Goal: Information Seeking & Learning: Compare options

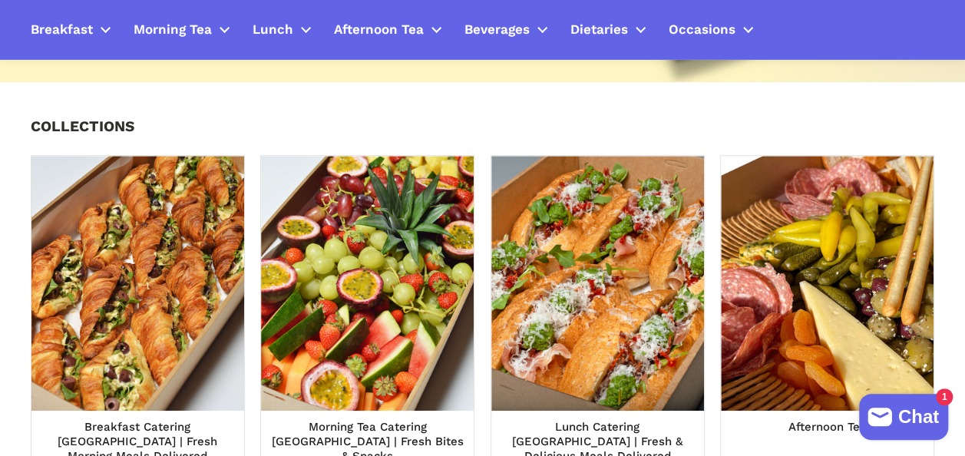
scroll to position [334, 0]
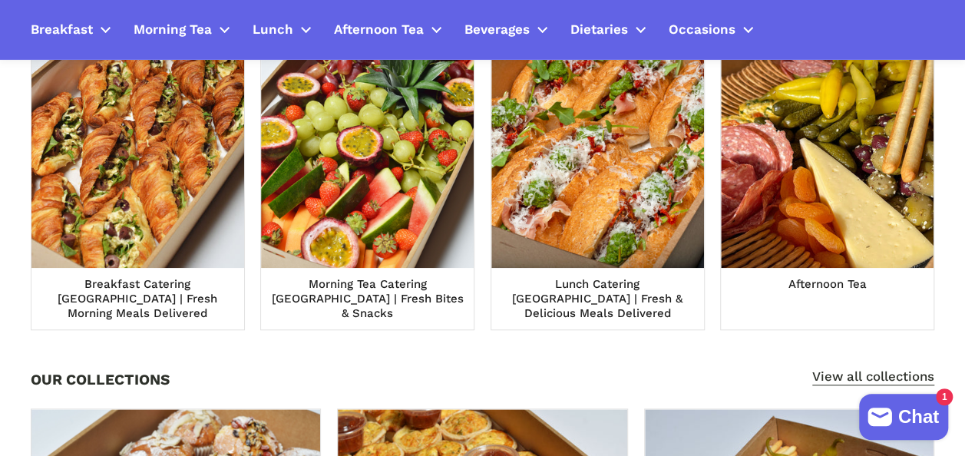
scroll to position [572, 0]
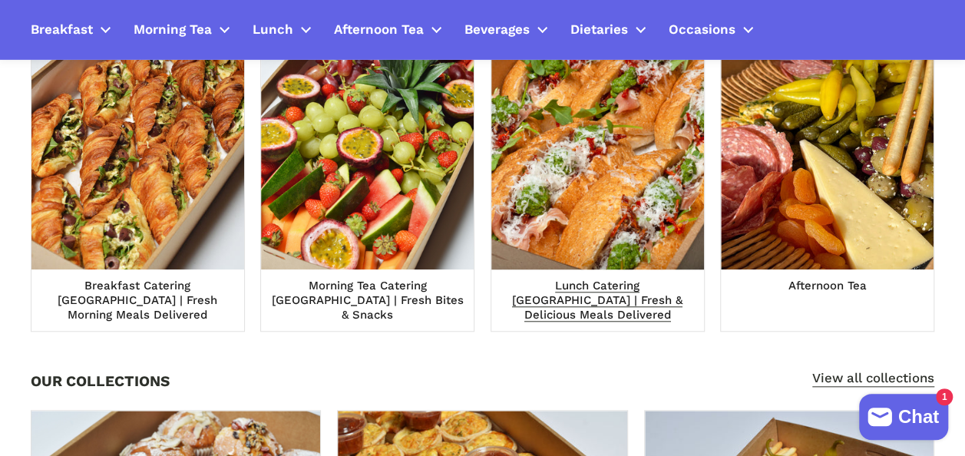
click at [579, 302] on span "Lunch Catering [GEOGRAPHIC_DATA] | Fresh & Delicious Meals Delivered" at bounding box center [597, 301] width 170 height 45
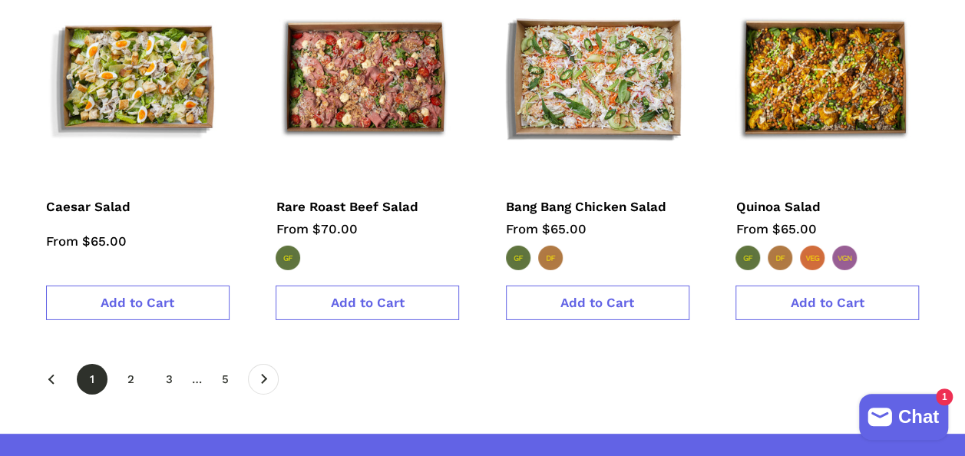
scroll to position [2346, 0]
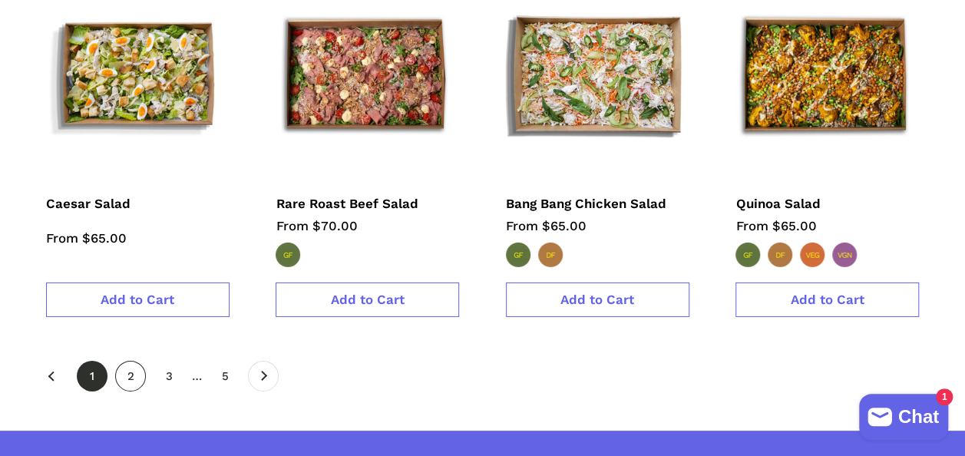
click at [128, 361] on link "page 2" at bounding box center [130, 376] width 31 height 31
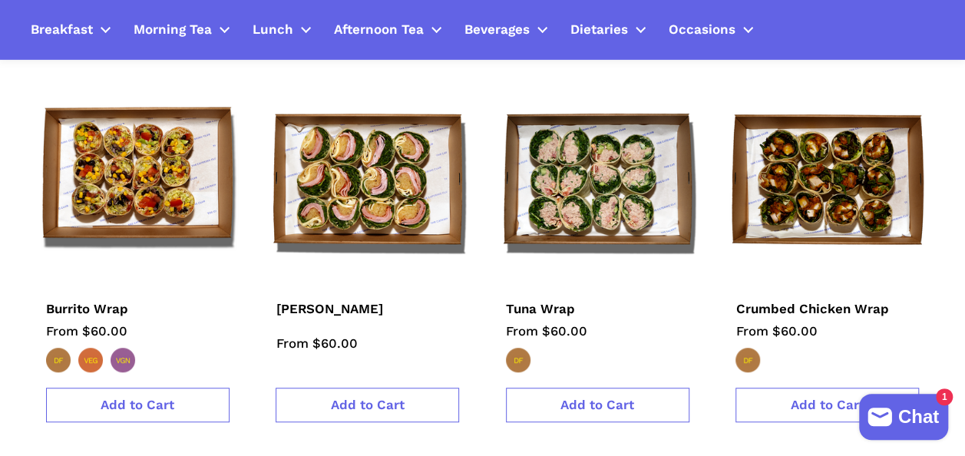
scroll to position [338, 0]
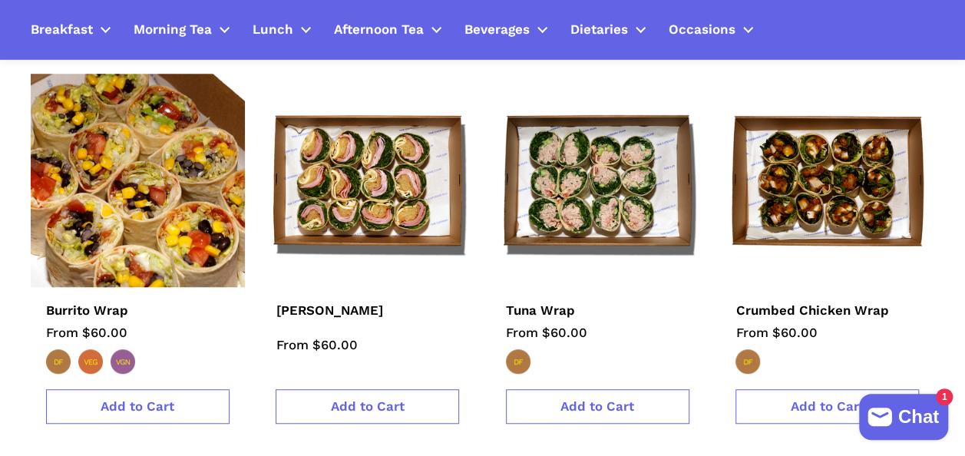
click at [172, 192] on img at bounding box center [138, 181] width 236 height 236
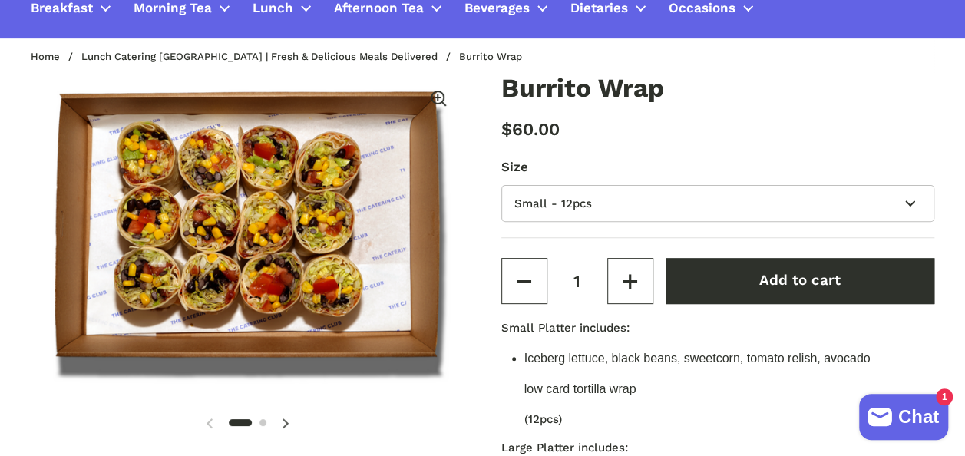
scroll to position [152, 0]
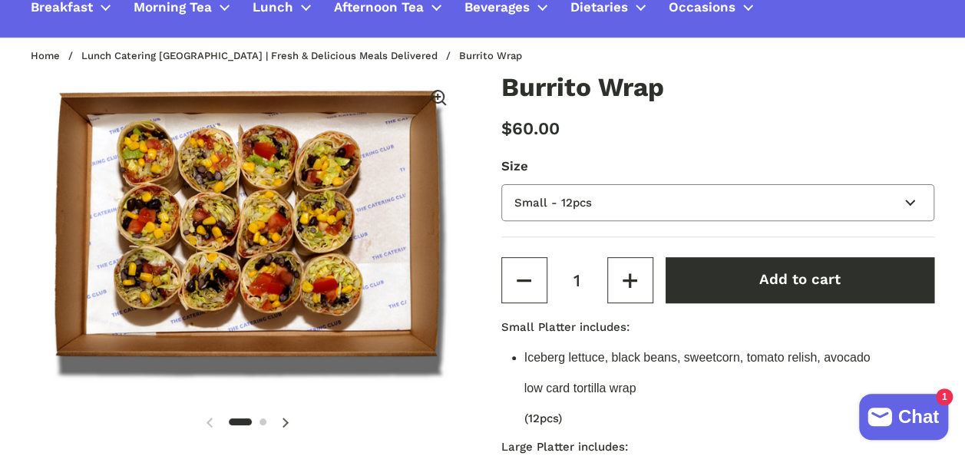
click at [583, 206] on select "Small - 12pcs Large - 24pcs" at bounding box center [718, 203] width 434 height 38
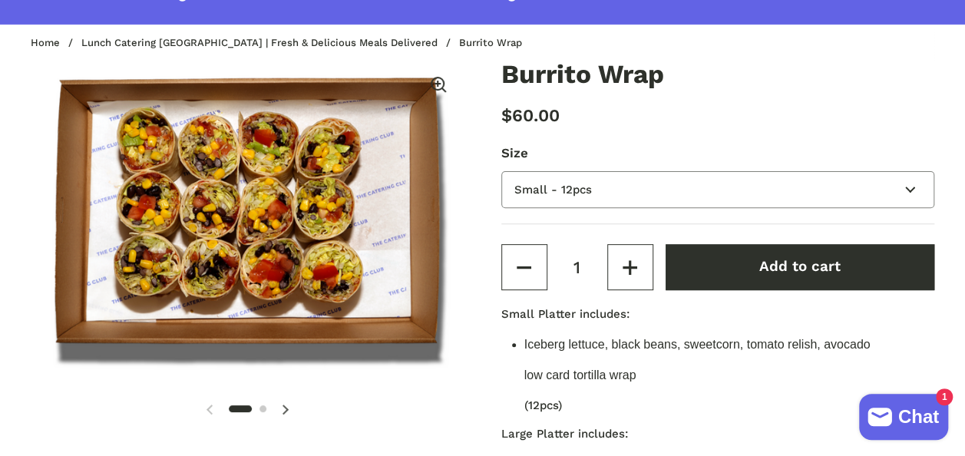
scroll to position [216, 0]
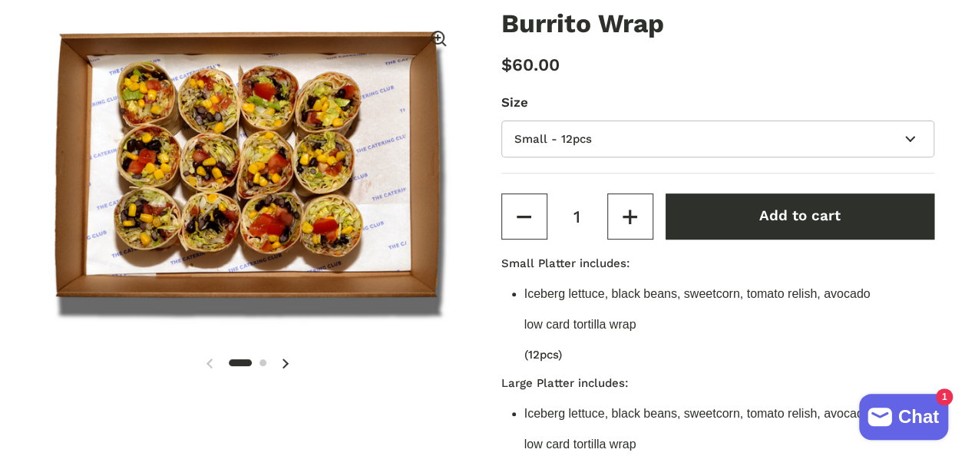
click at [289, 365] on icon at bounding box center [285, 363] width 7 height 10
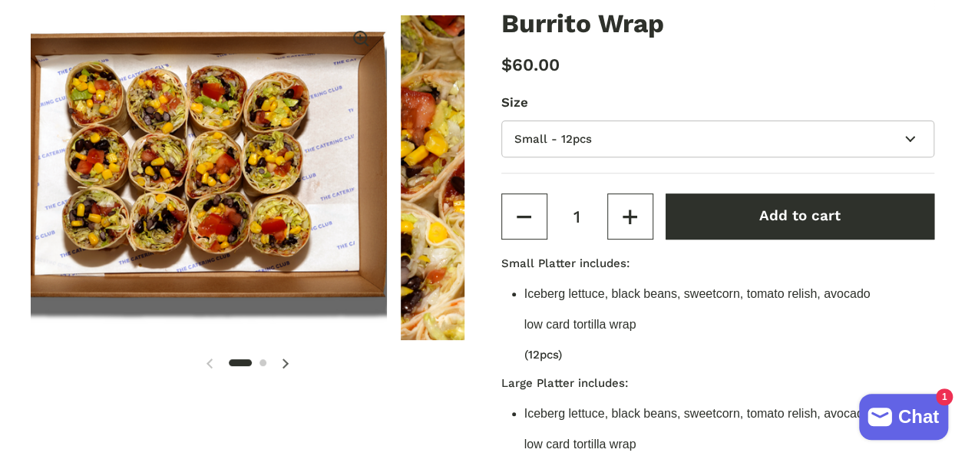
scroll to position [0, 2]
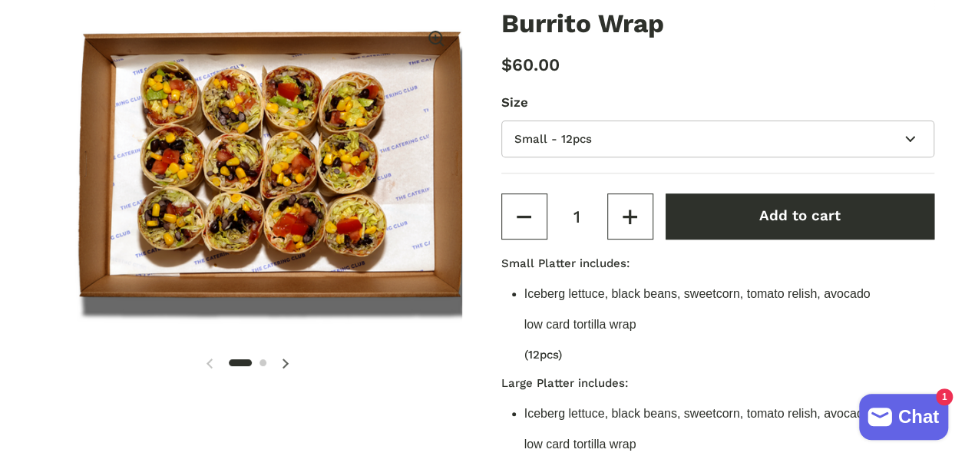
drag, startPoint x: 259, startPoint y: 232, endPoint x: 264, endPoint y: 193, distance: 38.7
click at [264, 193] on div at bounding box center [248, 177] width 434 height 325
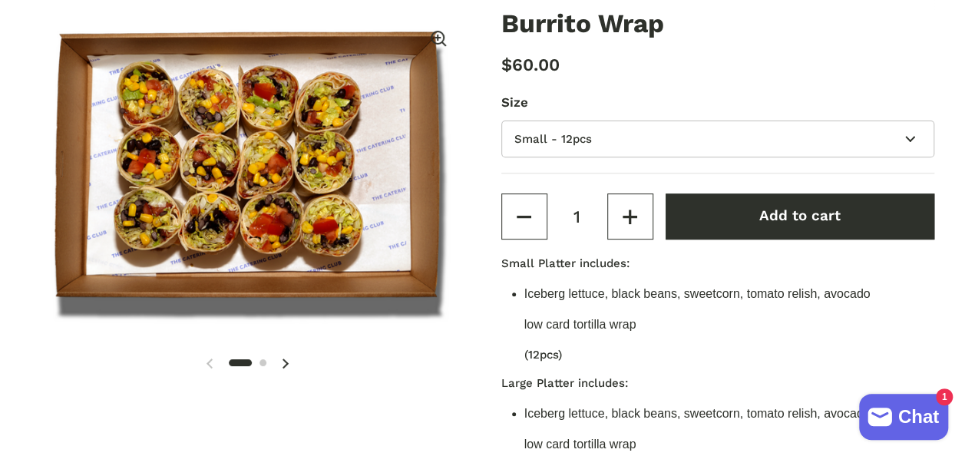
click at [284, 365] on icon at bounding box center [285, 363] width 7 height 10
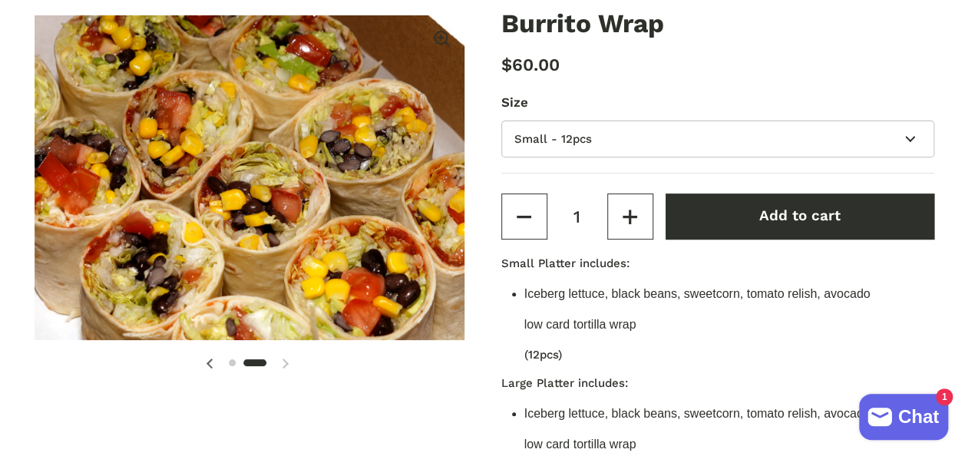
scroll to position [0, 447]
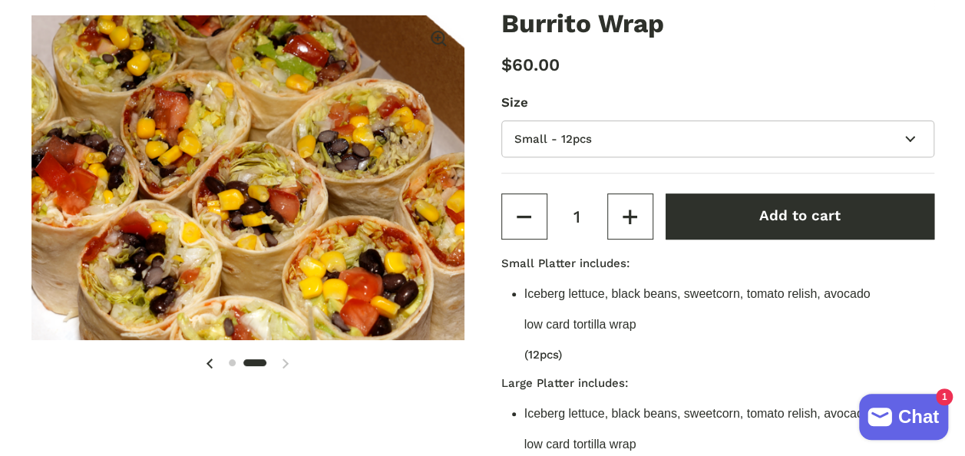
click at [205, 359] on span at bounding box center [209, 363] width 31 height 31
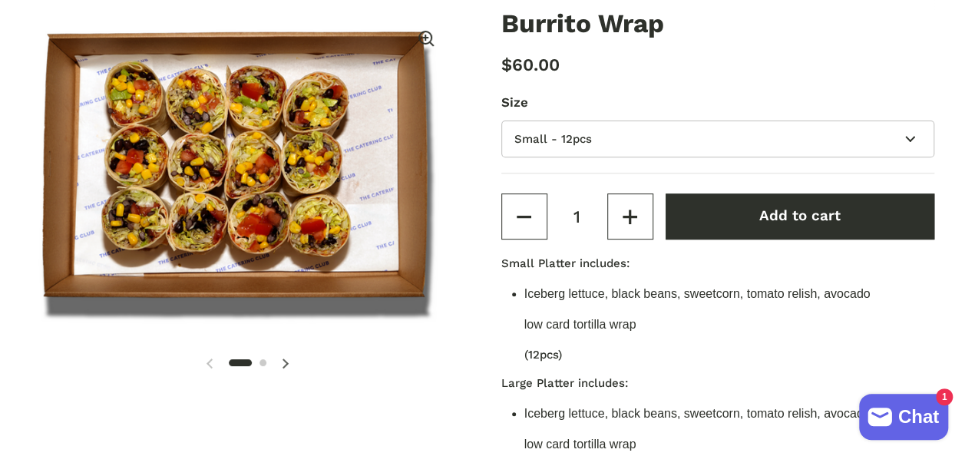
scroll to position [0, 0]
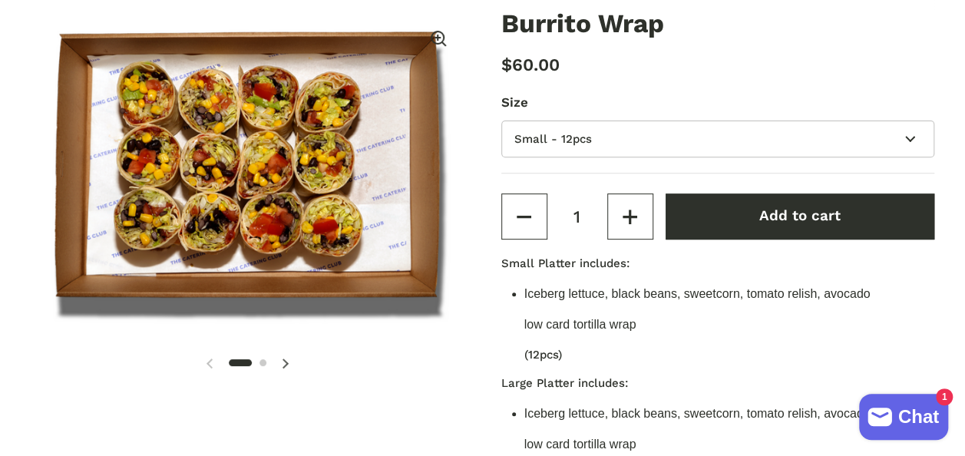
click at [298, 238] on img at bounding box center [248, 177] width 434 height 325
click at [286, 364] on icon at bounding box center [285, 365] width 6 height 6
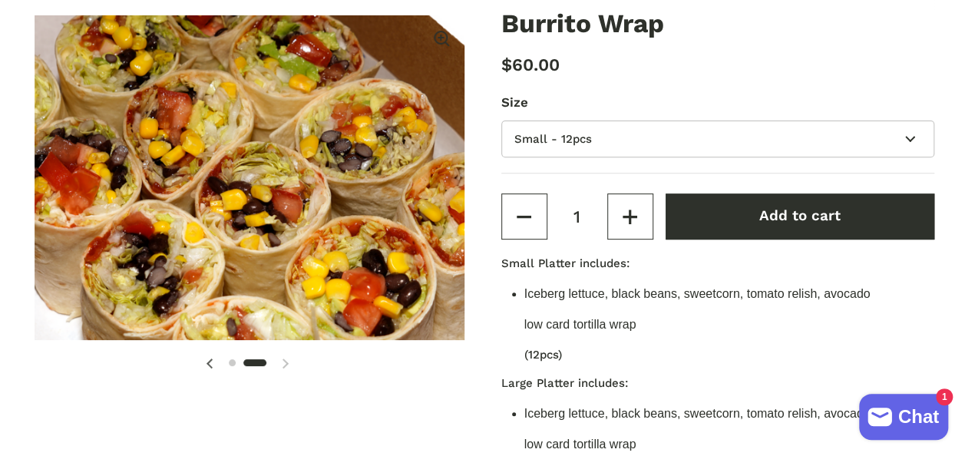
scroll to position [0, 447]
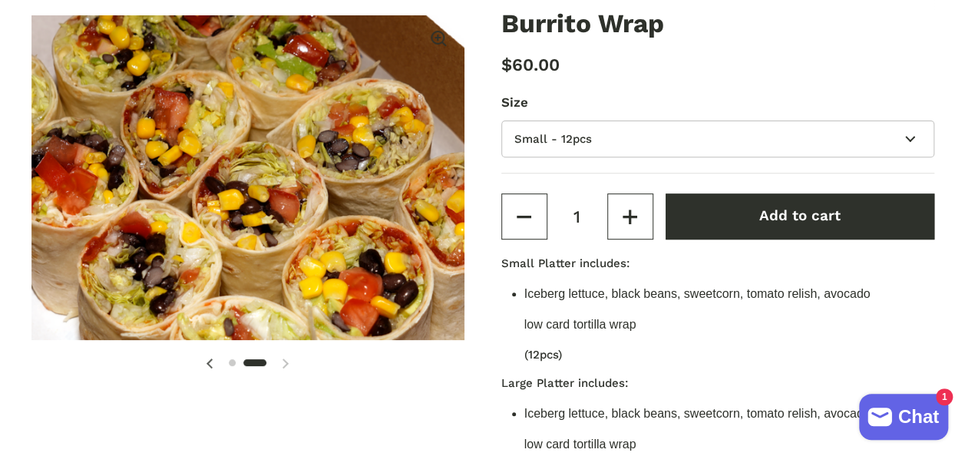
click at [259, 172] on img at bounding box center [248, 177] width 434 height 325
drag, startPoint x: 306, startPoint y: 140, endPoint x: 302, endPoint y: 235, distance: 95.3
click at [302, 235] on div at bounding box center [248, 177] width 434 height 325
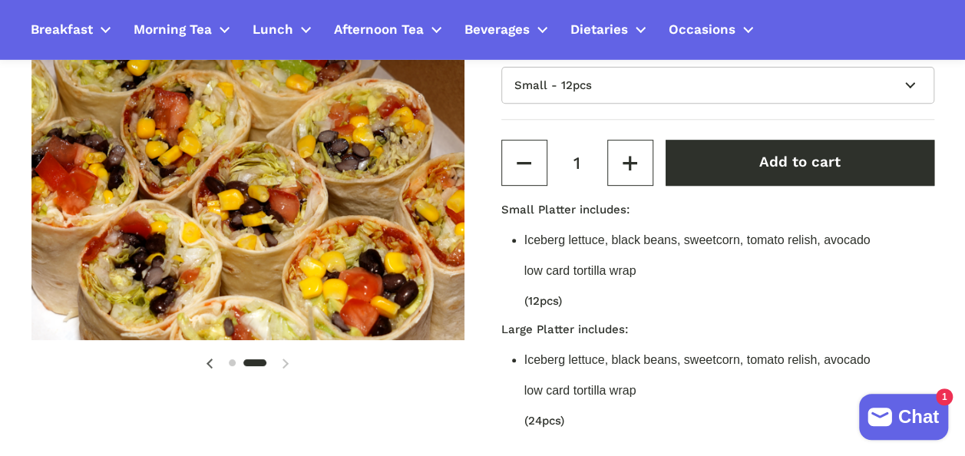
scroll to position [0, 0]
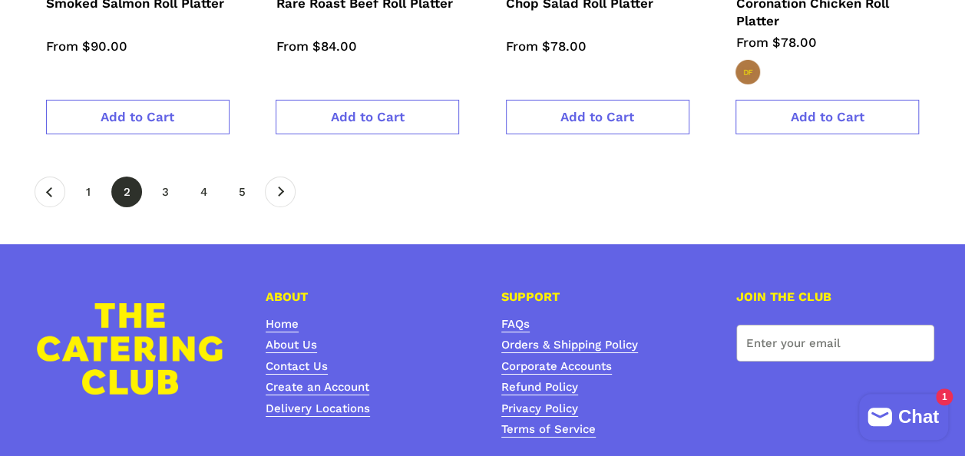
scroll to position [2561, 0]
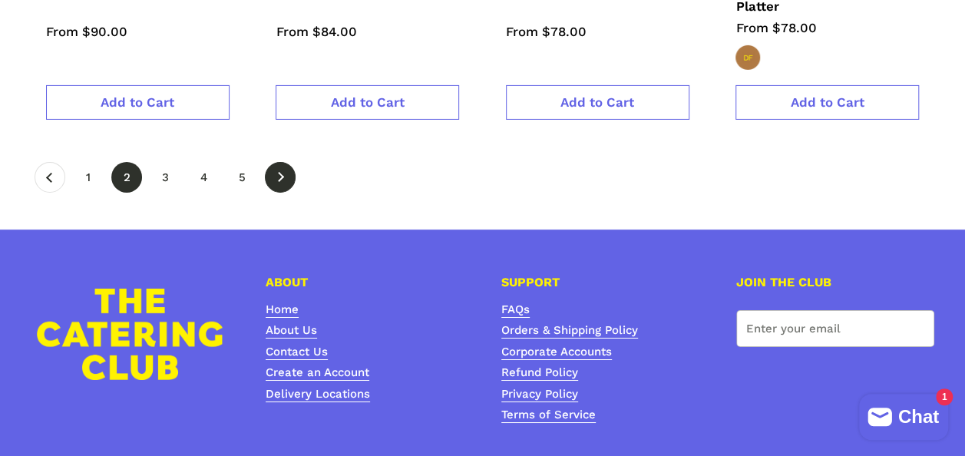
click at [279, 162] on link "Next" at bounding box center [280, 177] width 31 height 31
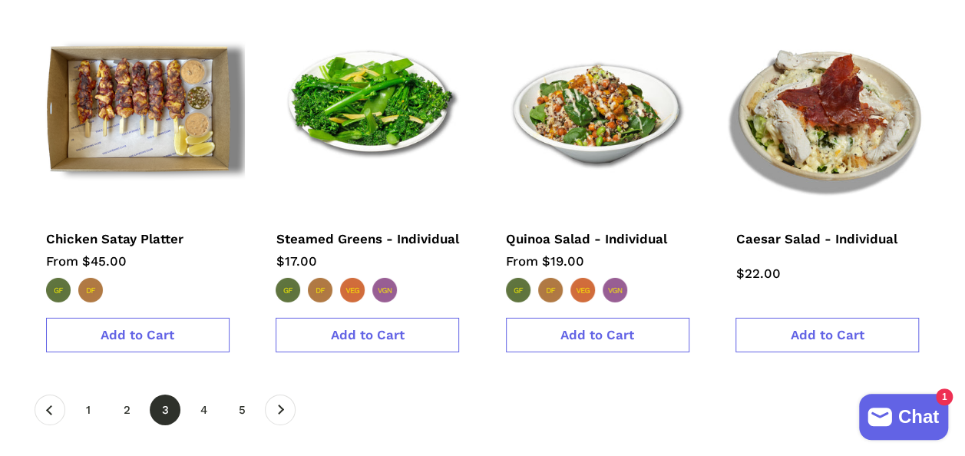
scroll to position [2395, 0]
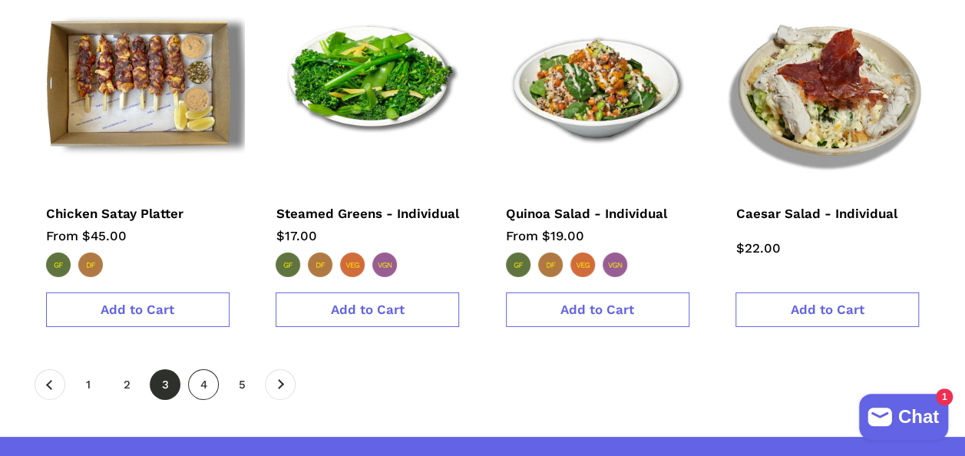
click at [203, 369] on link "page 4" at bounding box center [203, 384] width 31 height 31
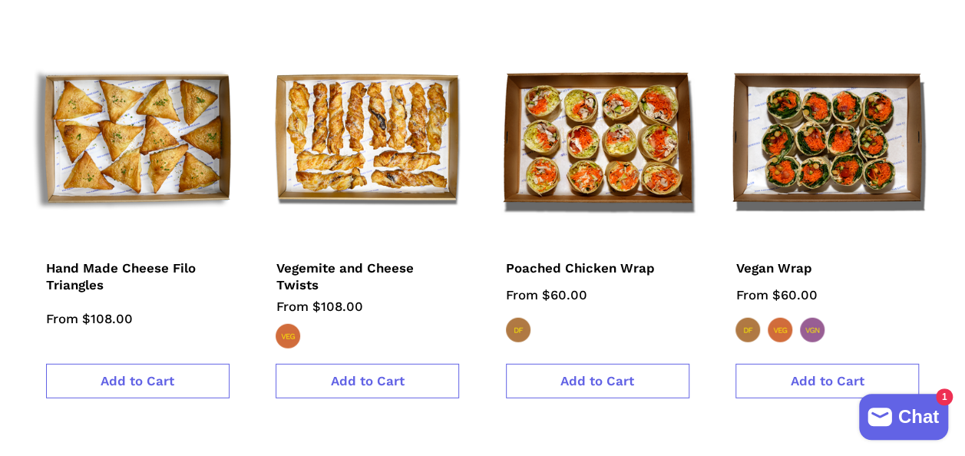
scroll to position [1943, 0]
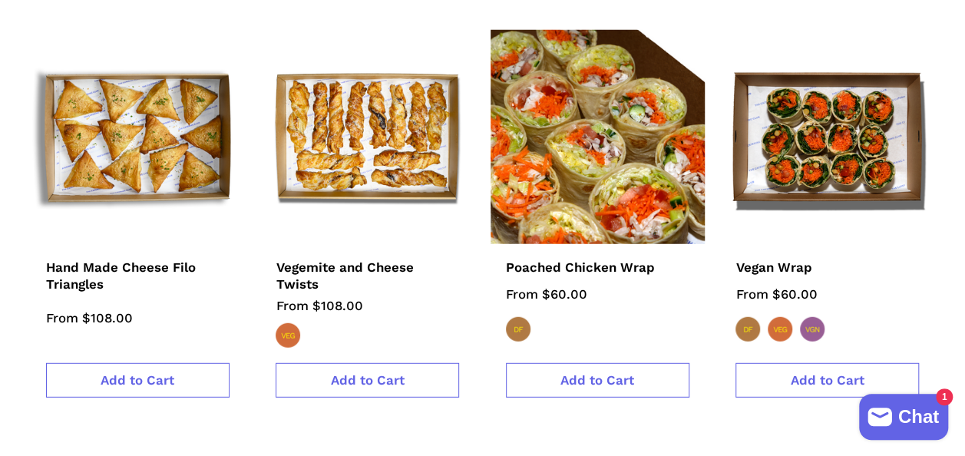
click at [588, 137] on img at bounding box center [598, 137] width 236 height 236
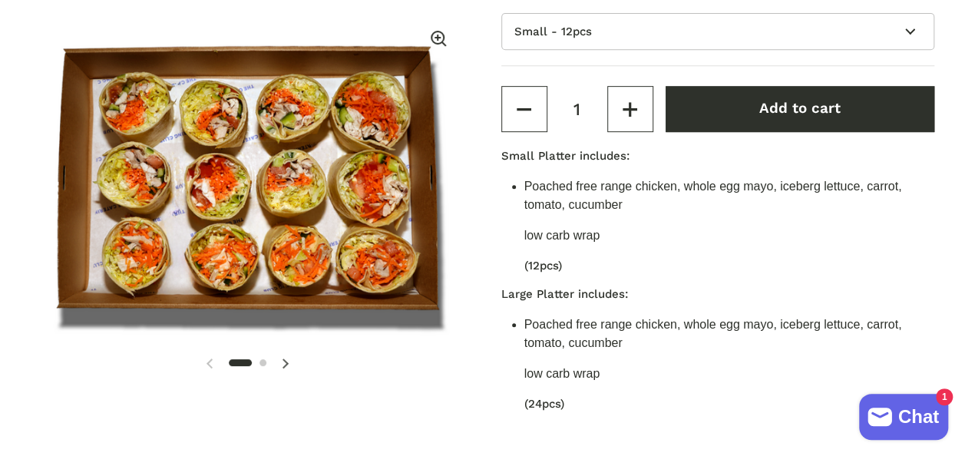
scroll to position [324, 0]
click at [289, 362] on icon at bounding box center [285, 363] width 7 height 10
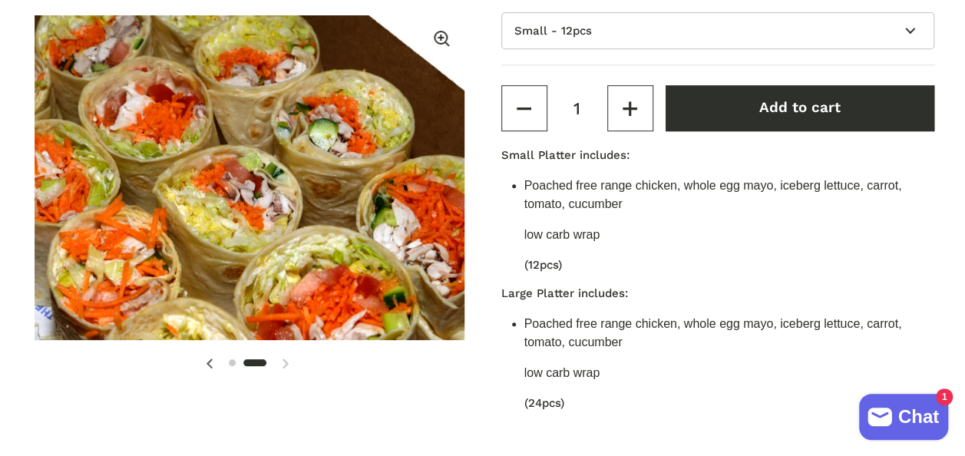
scroll to position [0, 447]
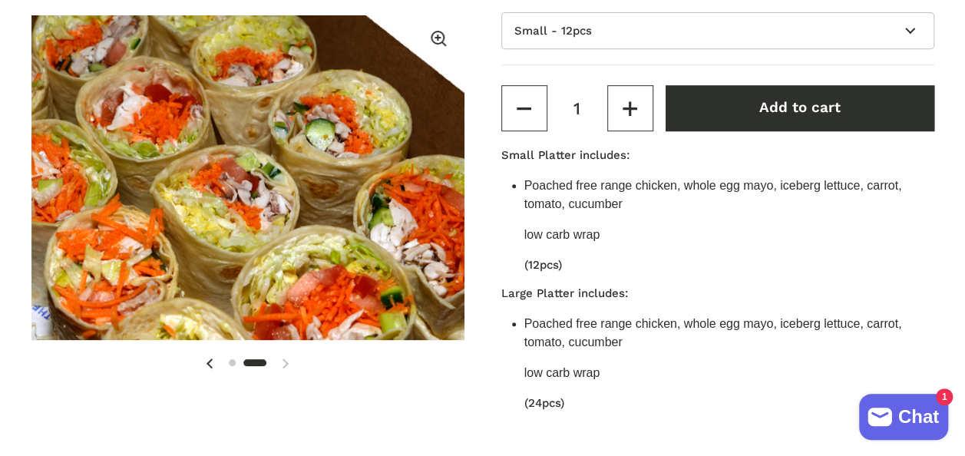
click at [215, 356] on span at bounding box center [209, 363] width 31 height 31
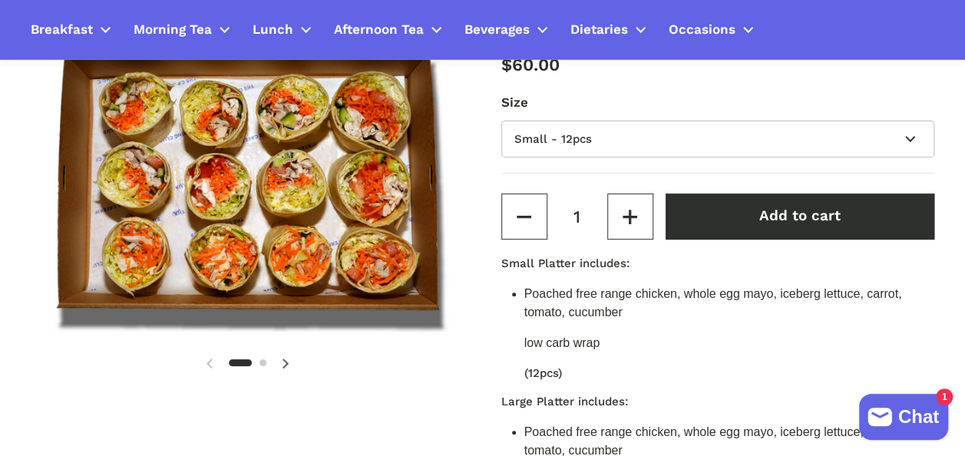
scroll to position [210, 0]
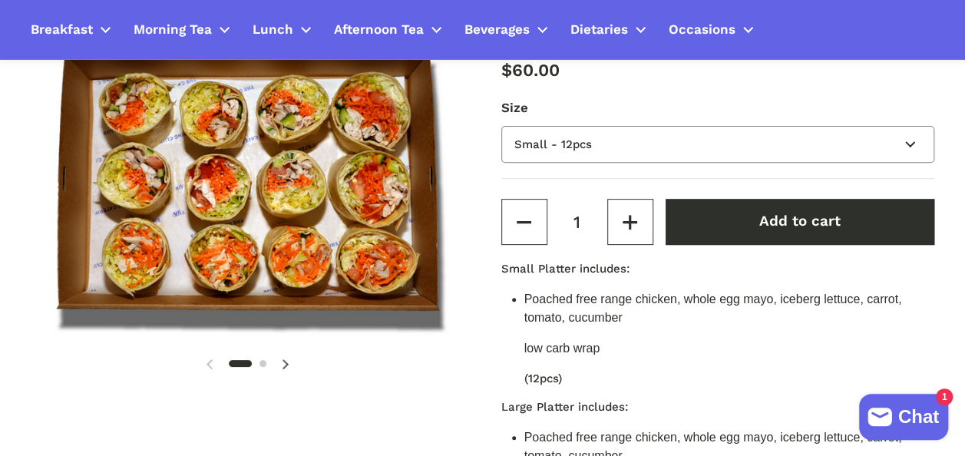
click at [645, 144] on select "Small - 12pcs Large - 24pcs" at bounding box center [718, 145] width 434 height 38
select select "Large - 24pcs"
click at [501, 126] on select "Small - 12pcs Large - 24pcs" at bounding box center [718, 145] width 434 height 38
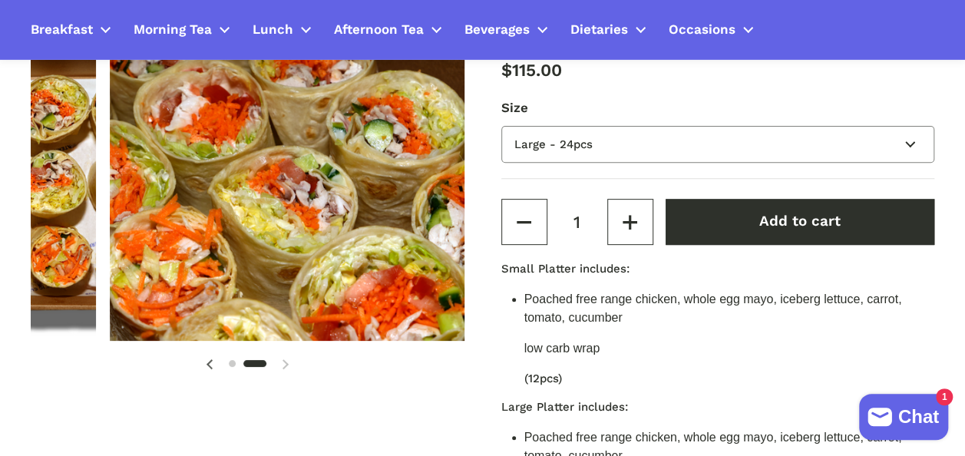
scroll to position [0, 447]
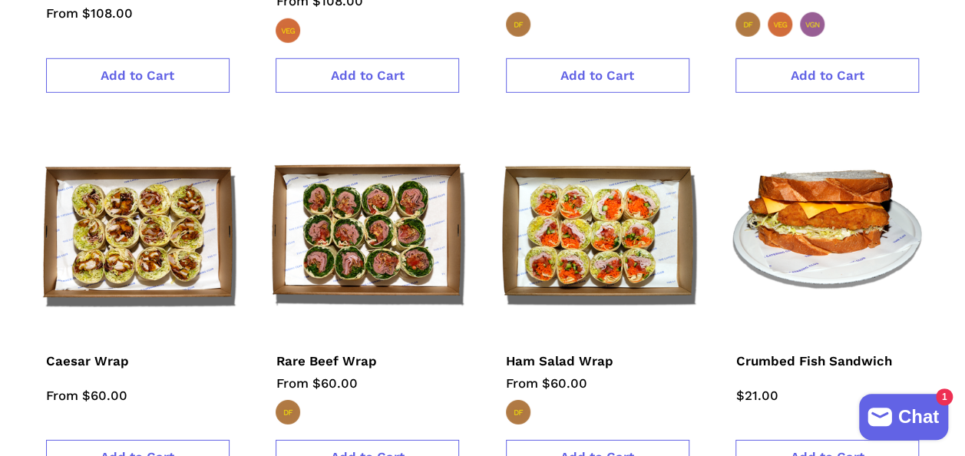
scroll to position [2255, 0]
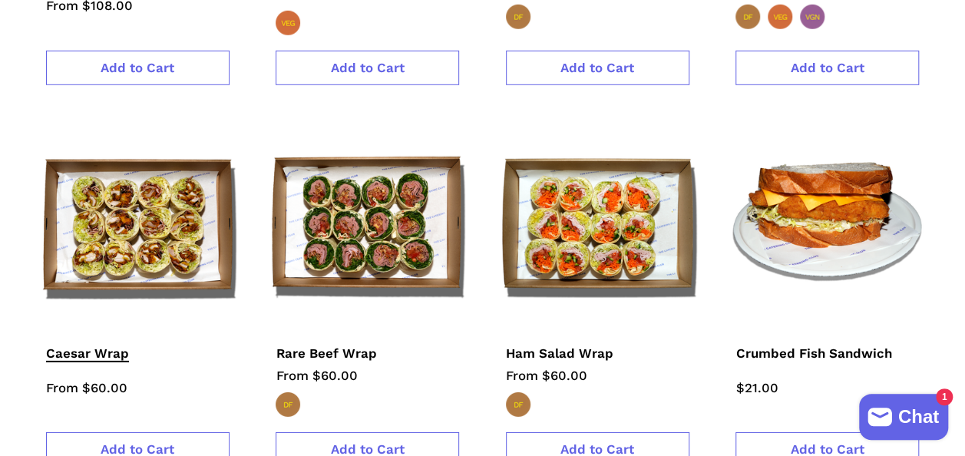
click at [84, 345] on span "Caesar Wrap" at bounding box center [87, 354] width 83 height 18
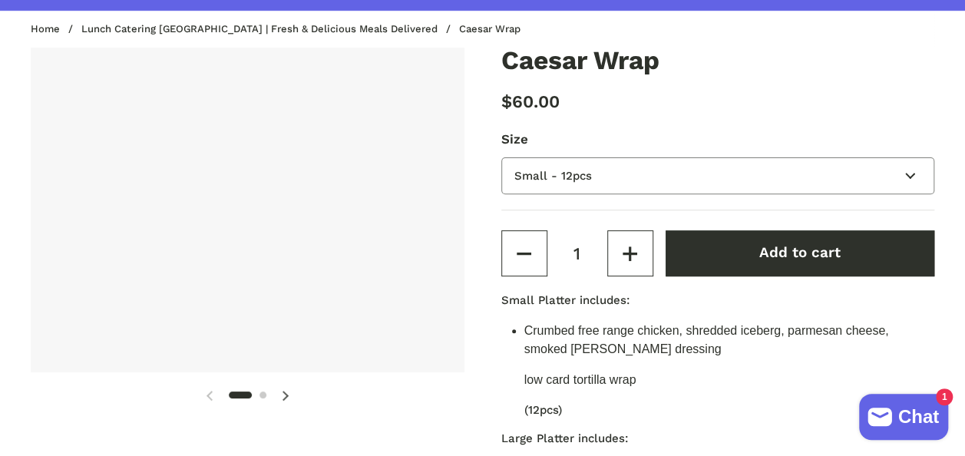
scroll to position [197, 0]
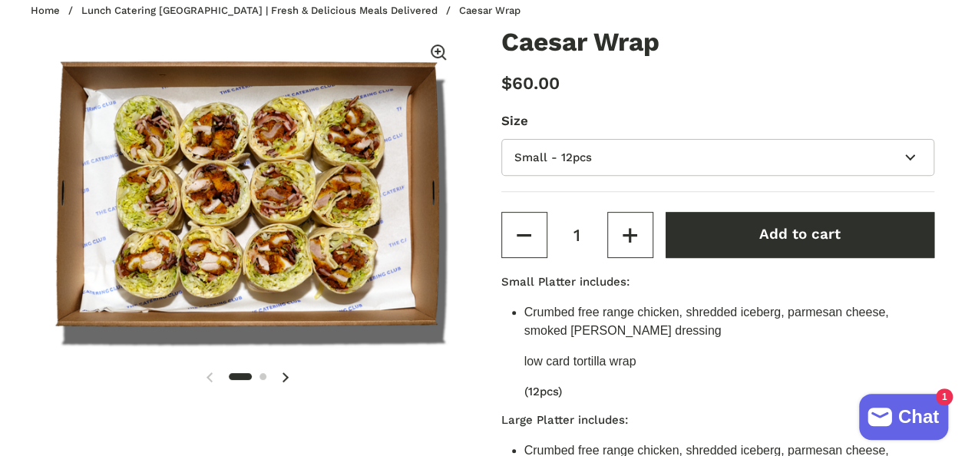
click at [289, 369] on span at bounding box center [285, 377] width 31 height 31
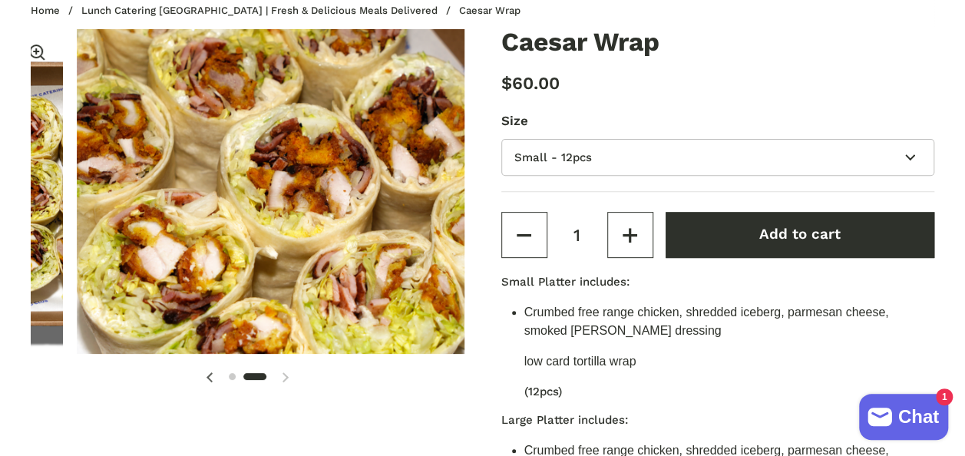
scroll to position [0, 447]
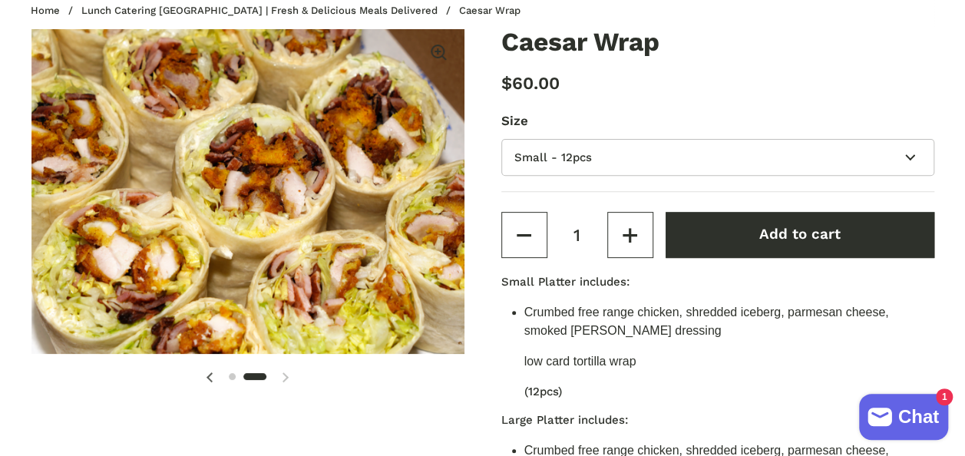
click at [706, 6] on div "Home / Lunch Catering [GEOGRAPHIC_DATA] | Fresh & Delicious Meals Delivered / C…" at bounding box center [482, 10] width 965 height 37
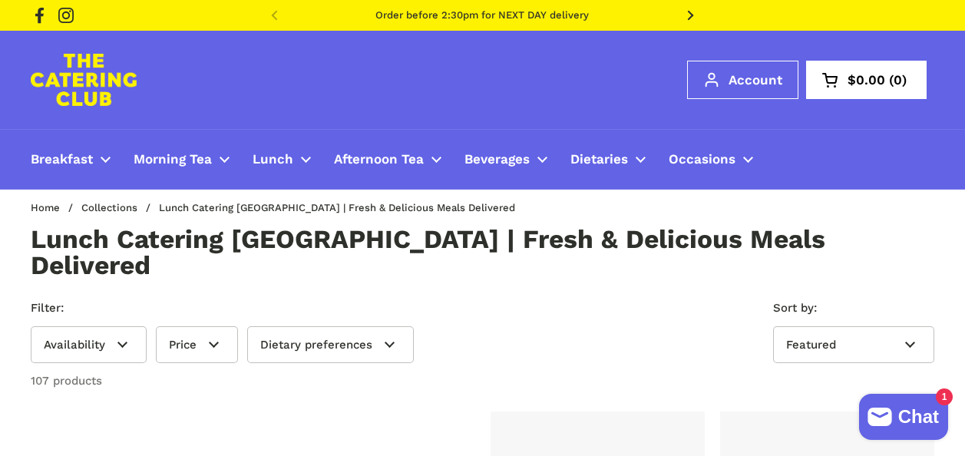
scroll to position [2255, 0]
